Goal: Task Accomplishment & Management: Complete application form

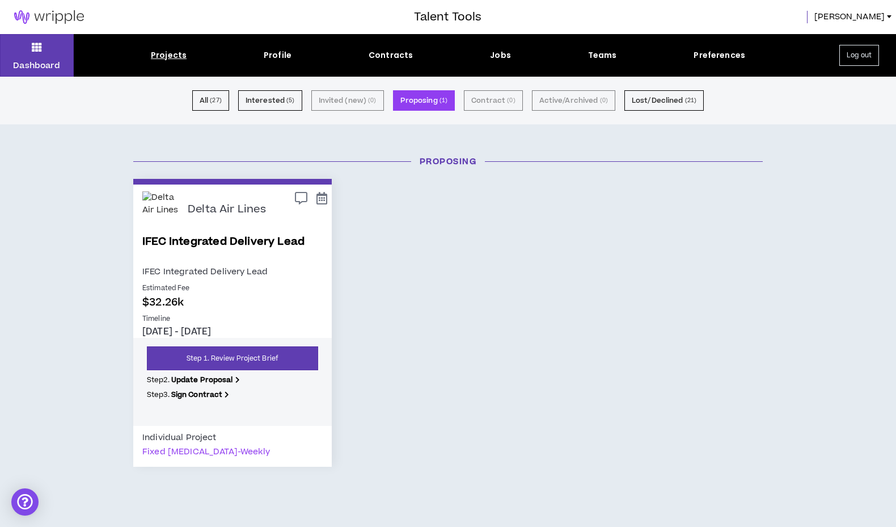
click at [465, 301] on div "Delta Air Lines IFEC Integrated Delivery Lead IFEC Integrated Delivery Lead Est…" at bounding box center [448, 323] width 647 height 288
click at [44, 18] on img at bounding box center [49, 17] width 98 height 14
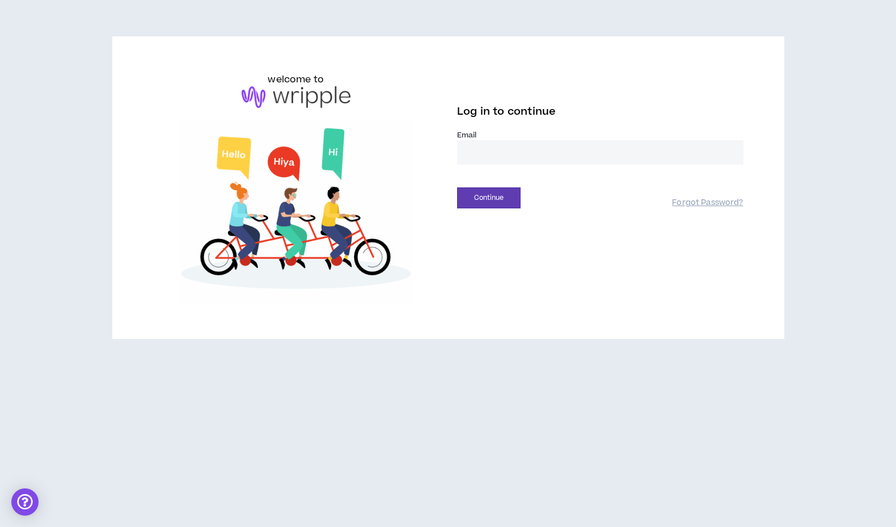
click at [504, 137] on label "Email *" at bounding box center [600, 135] width 287 height 10
click at [503, 150] on input "email" at bounding box center [600, 152] width 287 height 24
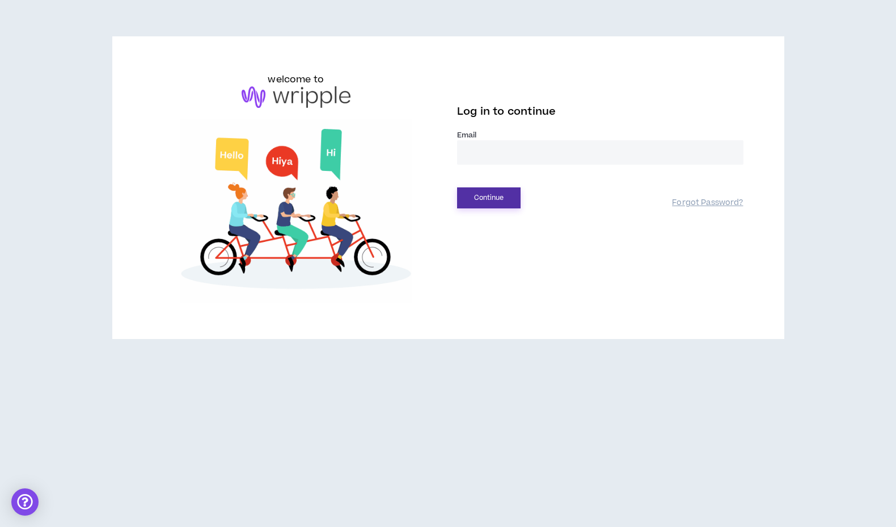
type input "**********"
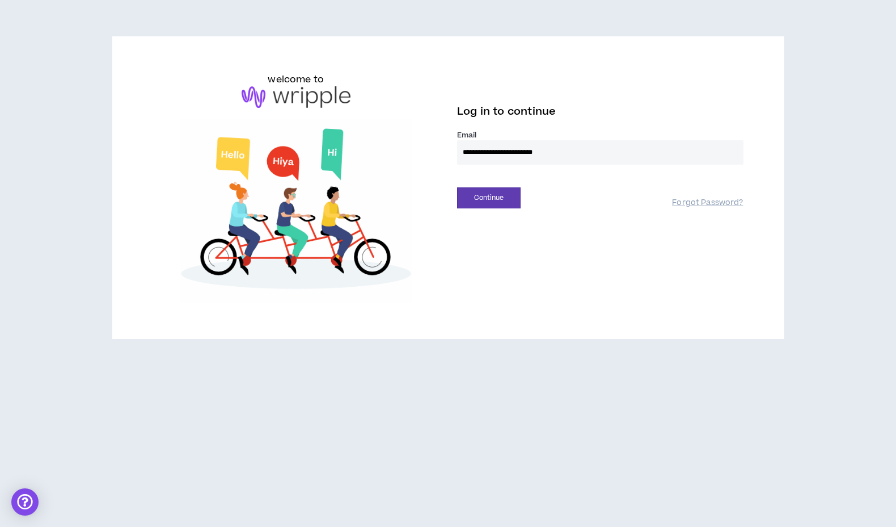
click at [485, 211] on div "**********" at bounding box center [448, 188] width 609 height 230
click at [485, 202] on button "Continue" at bounding box center [489, 197] width 64 height 21
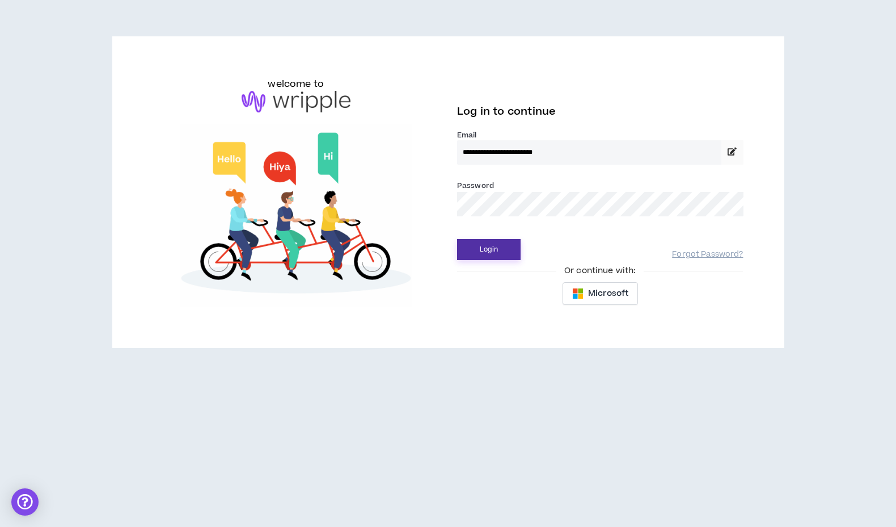
click at [496, 250] on button "Login" at bounding box center [489, 249] width 64 height 21
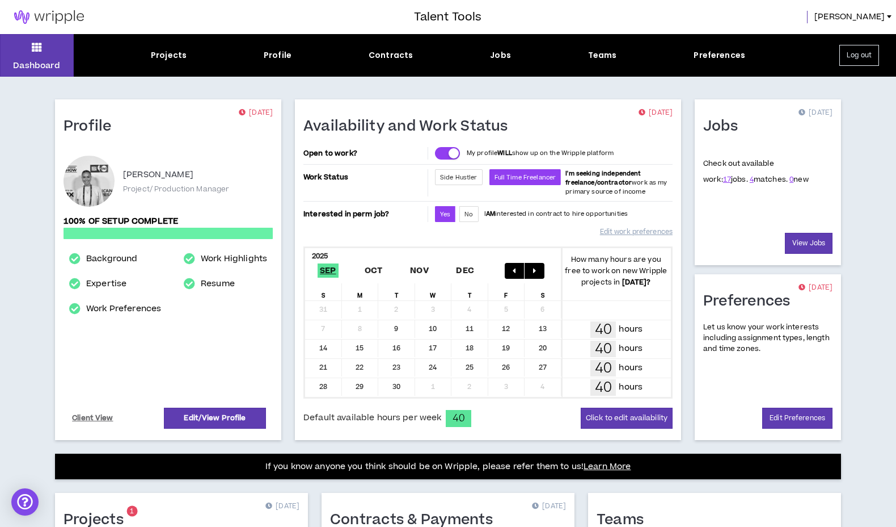
scroll to position [239, 0]
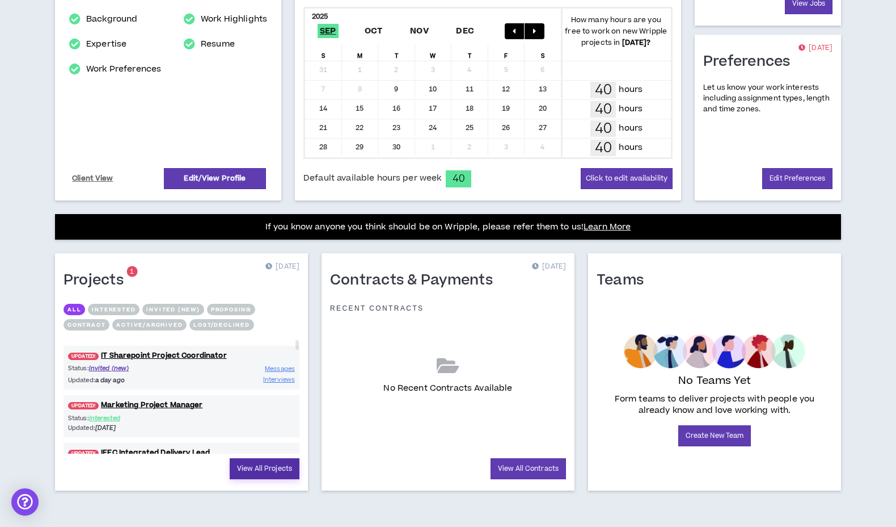
click at [280, 473] on link "View All Projects" at bounding box center [265, 468] width 70 height 21
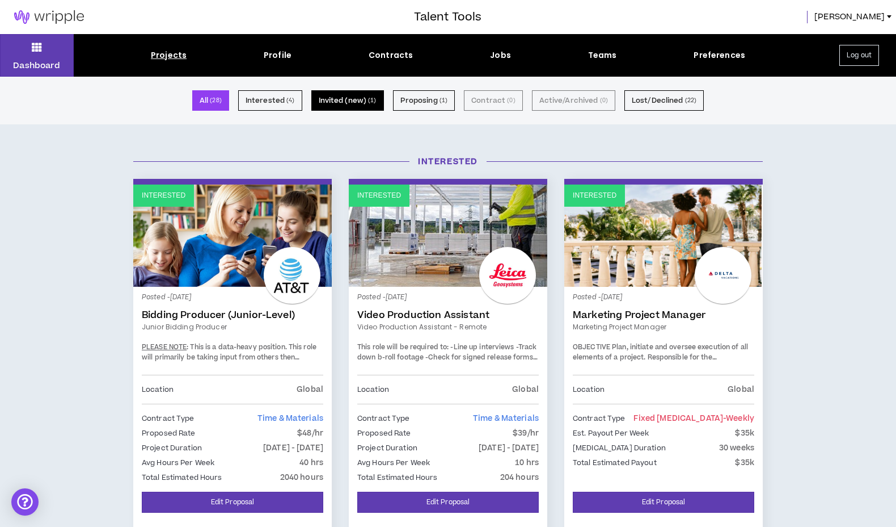
click at [358, 97] on button "Invited (new) ( 1 )" at bounding box center [347, 100] width 73 height 20
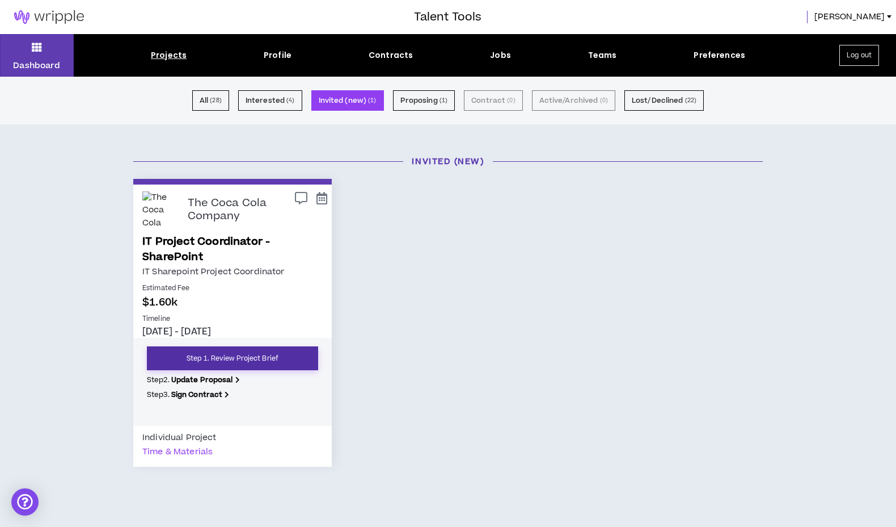
click at [255, 351] on link "Step 1. Review Project Brief" at bounding box center [232, 358] width 171 height 24
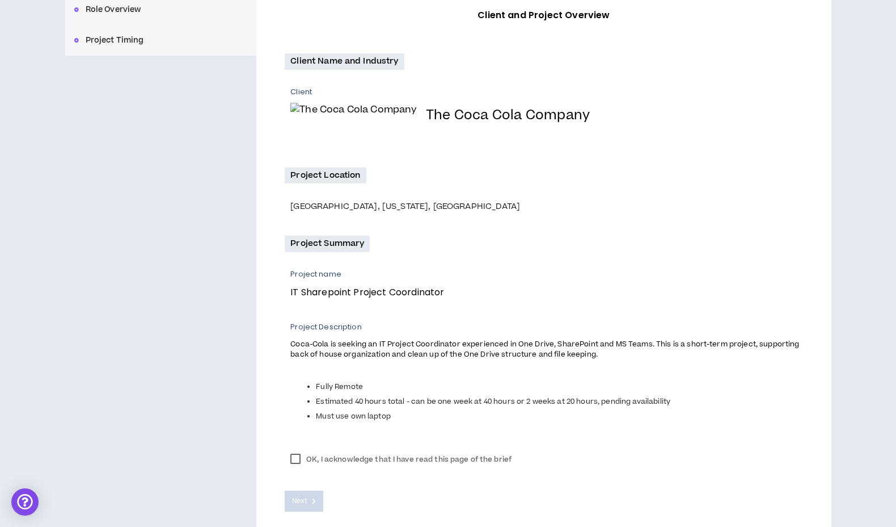
scroll to position [231, 0]
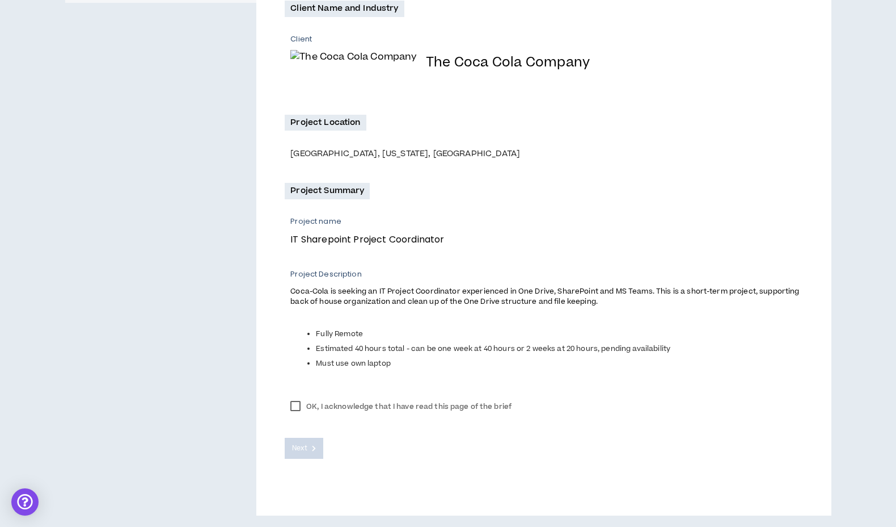
click at [295, 405] on label "OK, I acknowledge that I have read this page of the brief" at bounding box center [401, 406] width 233 height 17
click at [303, 440] on button "Next" at bounding box center [304, 447] width 39 height 21
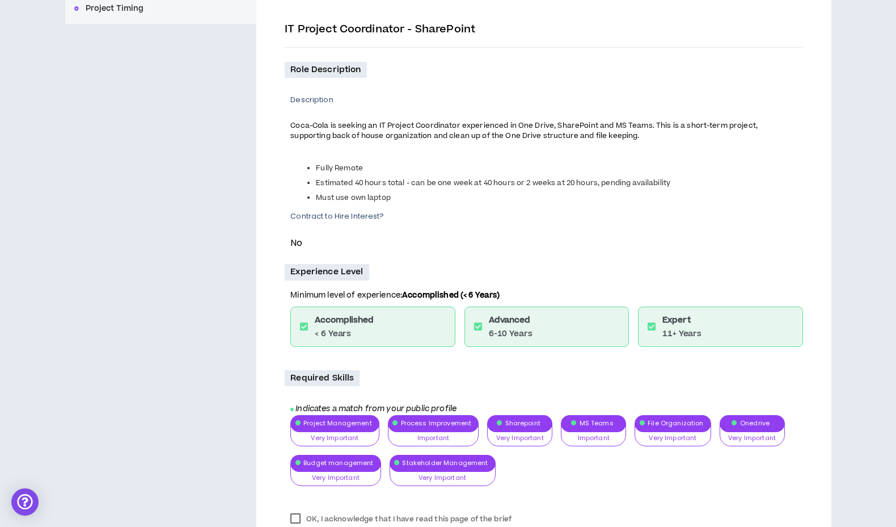
scroll to position [323, 0]
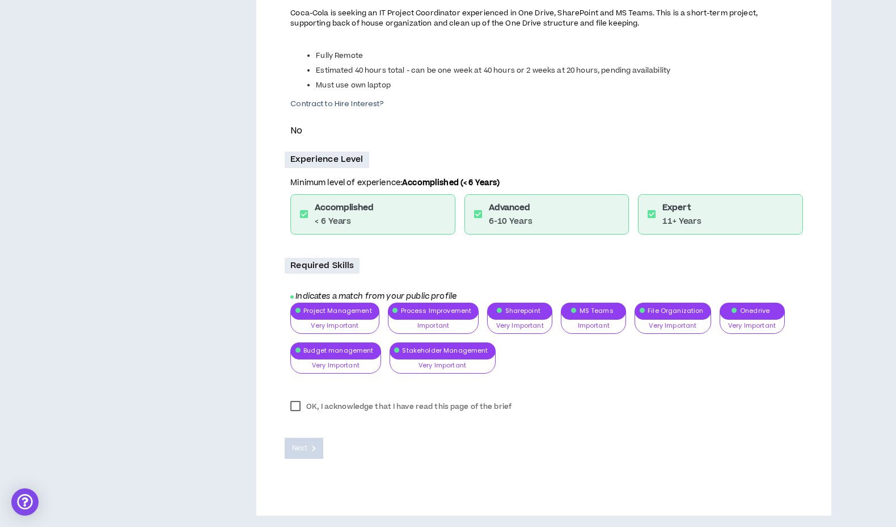
click at [295, 405] on label "OK, I acknowledge that I have read this page of the brief" at bounding box center [401, 406] width 233 height 17
click at [312, 448] on icon at bounding box center [314, 448] width 4 height 6
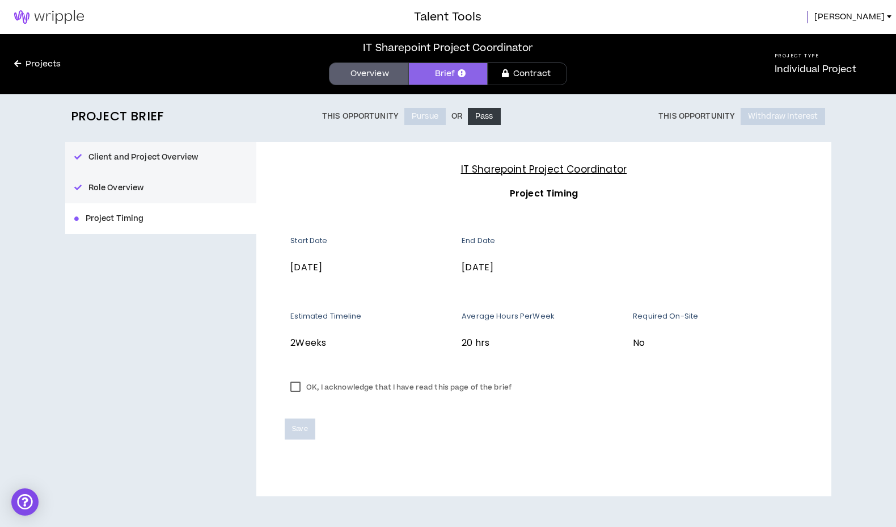
click at [296, 384] on label "OK, I acknowledge that I have read this page of the brief" at bounding box center [401, 386] width 233 height 17
click at [305, 431] on span "Save" at bounding box center [299, 428] width 15 height 11
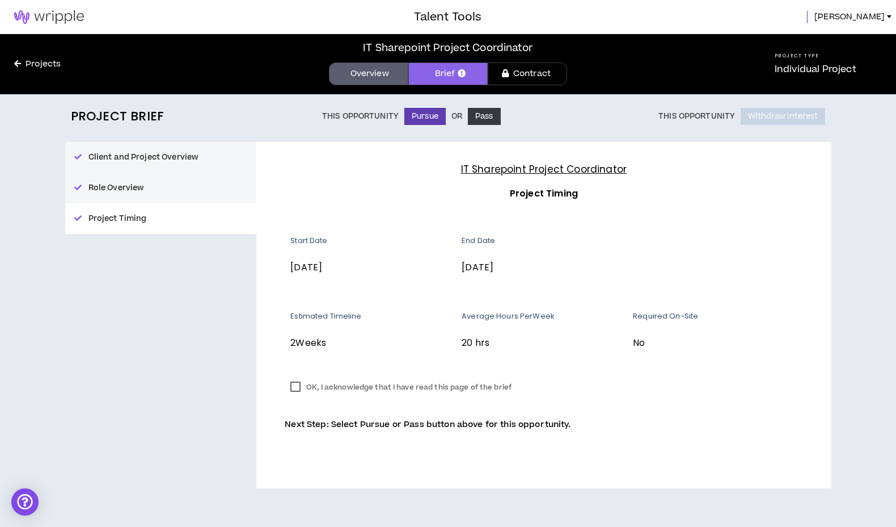
click at [414, 127] on div "Project Brief This Opportunity Pursue Or Pass This Opportunity Withdraw Interes…" at bounding box center [448, 310] width 780 height 432
click at [413, 119] on button "Pursue" at bounding box center [425, 116] width 41 height 17
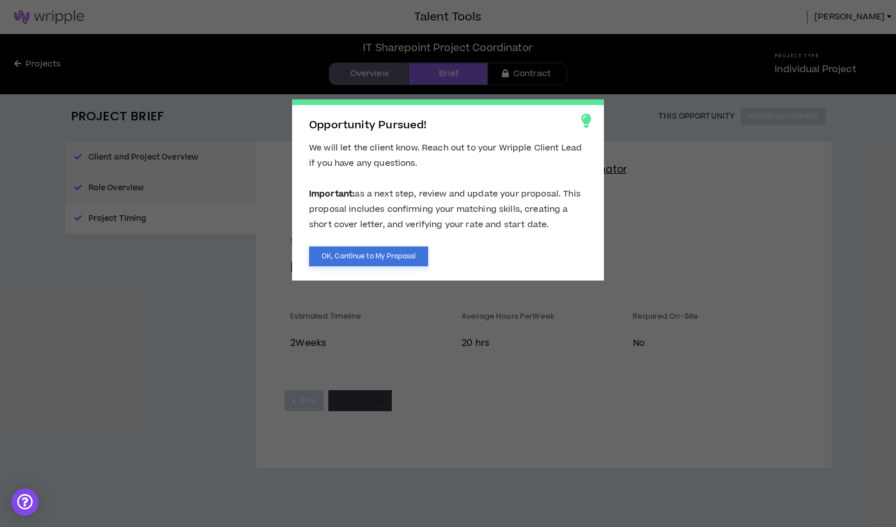
click at [409, 263] on button "OK, Continue to My Proposal" at bounding box center [368, 256] width 119 height 20
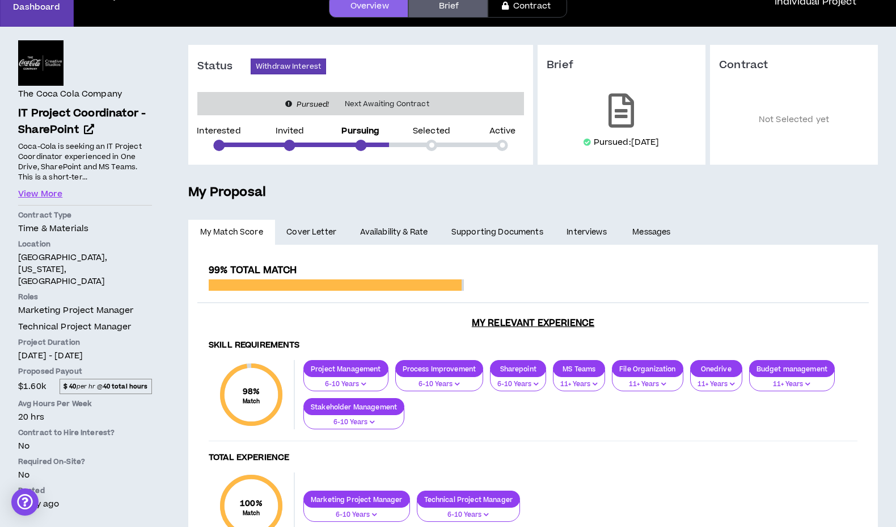
scroll to position [66, 0]
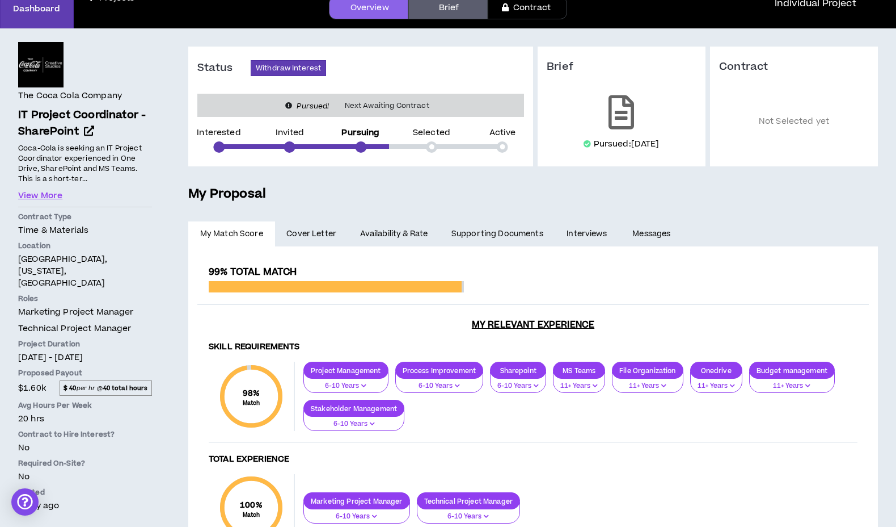
click at [382, 222] on link "Availability & Rate" at bounding box center [393, 233] width 91 height 25
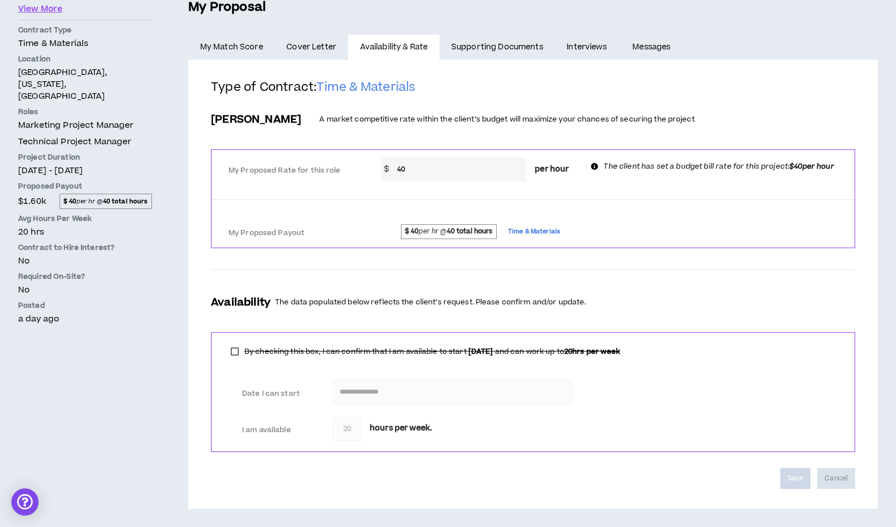
scroll to position [217, 0]
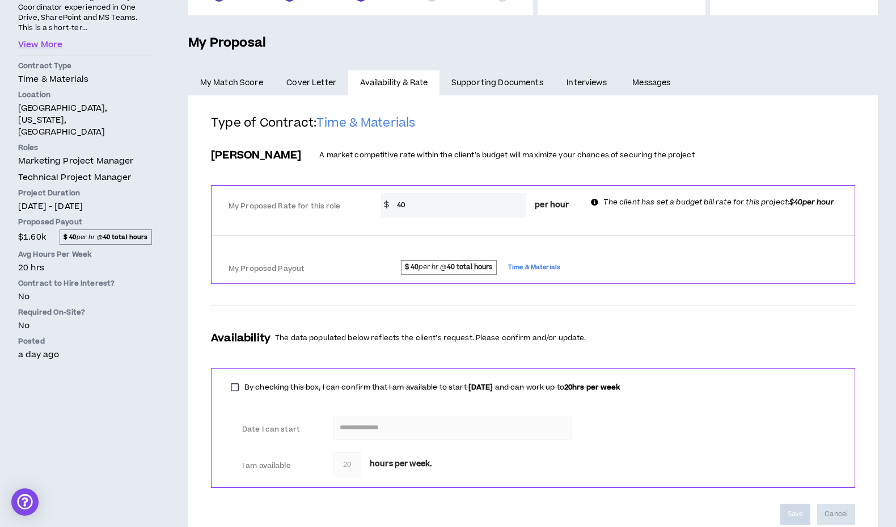
click at [575, 82] on link "Interviews" at bounding box center [588, 82] width 66 height 25
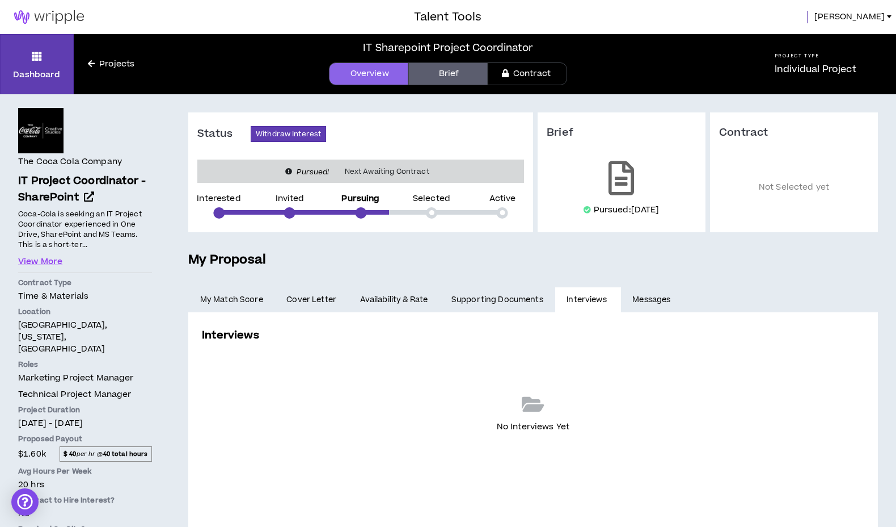
click at [659, 302] on link "Messages" at bounding box center [653, 299] width 64 height 25
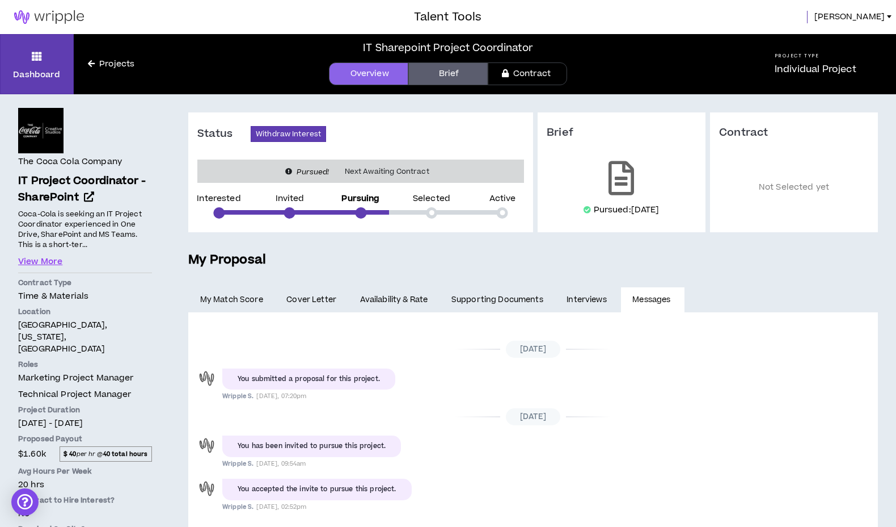
click at [515, 298] on link "Supporting Documents" at bounding box center [497, 299] width 115 height 25
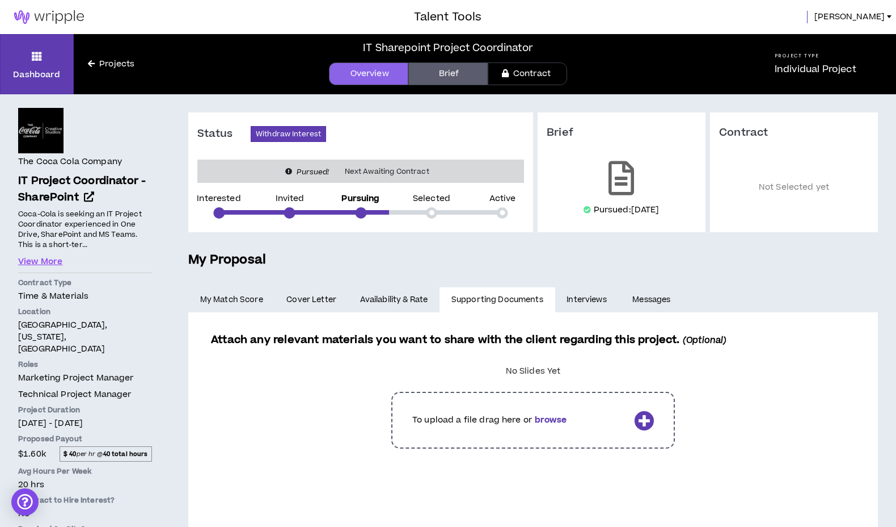
click at [398, 299] on link "Availability & Rate" at bounding box center [393, 299] width 91 height 25
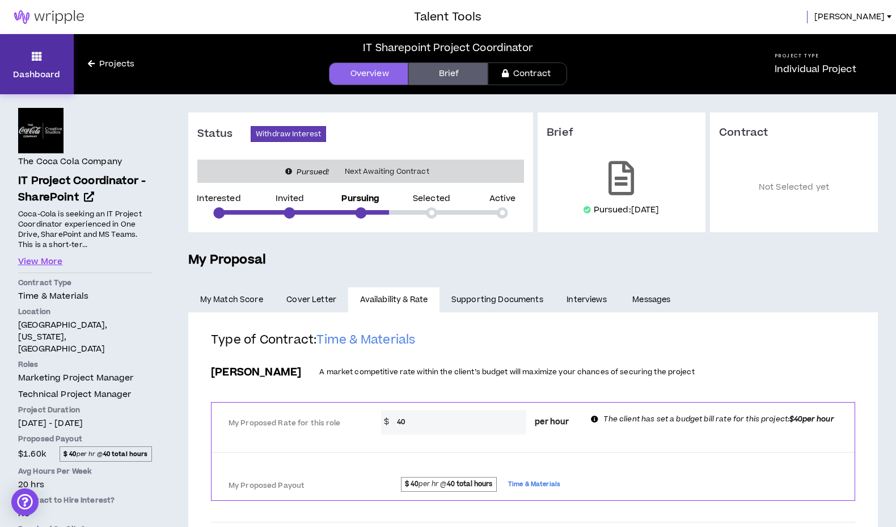
click at [37, 71] on p "Dashboard" at bounding box center [36, 75] width 47 height 12
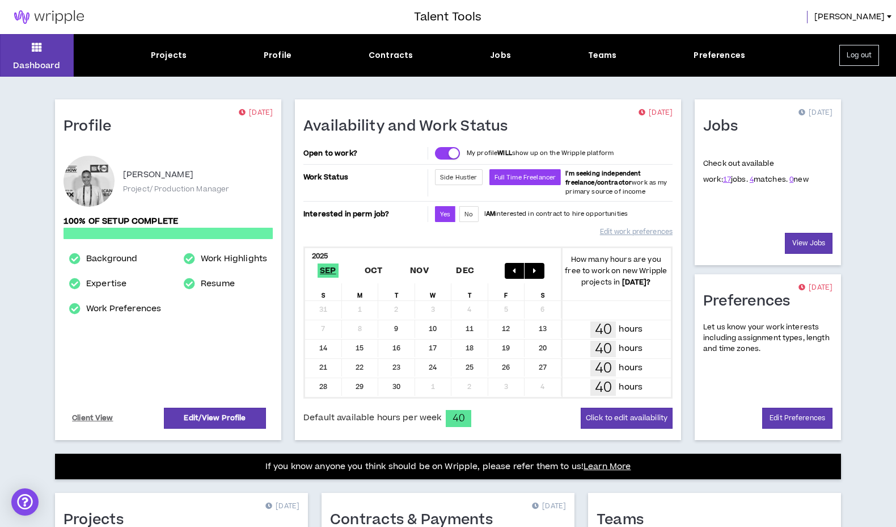
scroll to position [239, 0]
